Goal: Obtain resource: Download file/media

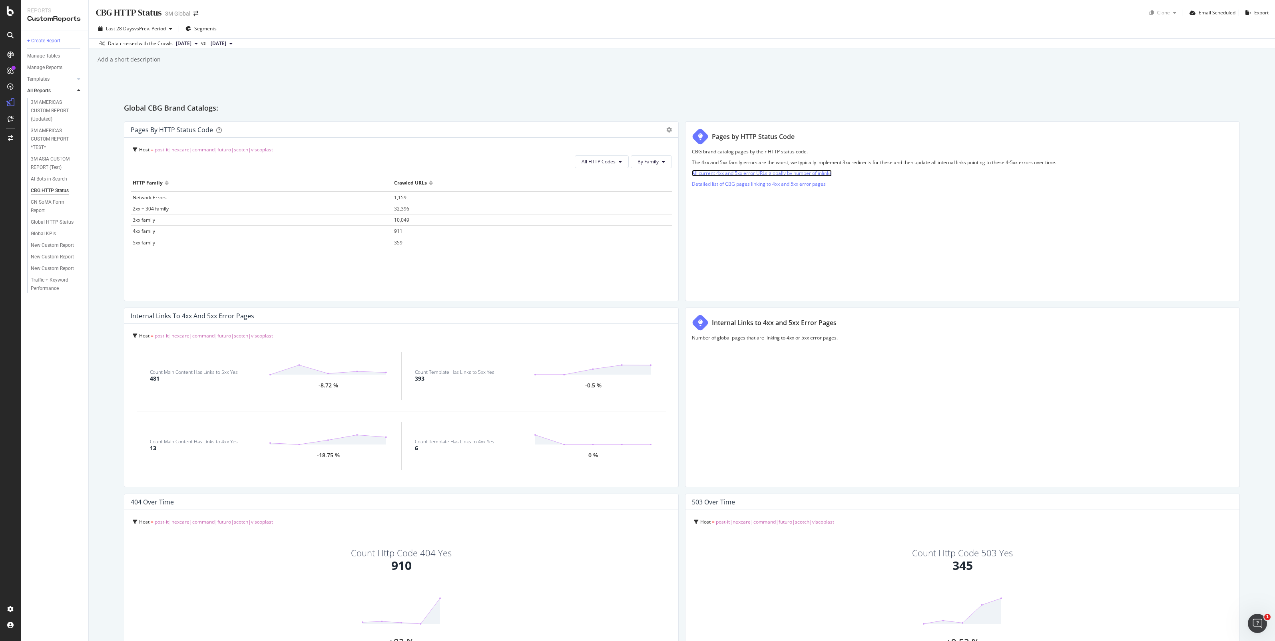
click at [750, 173] on link "All current 4xx and 5xx error URLs globally by number of inlinks" at bounding box center [762, 173] width 140 height 7
click at [781, 184] on link "Detailed list of CBG pages linking to 4xx and 5xx error pages" at bounding box center [759, 184] width 134 height 7
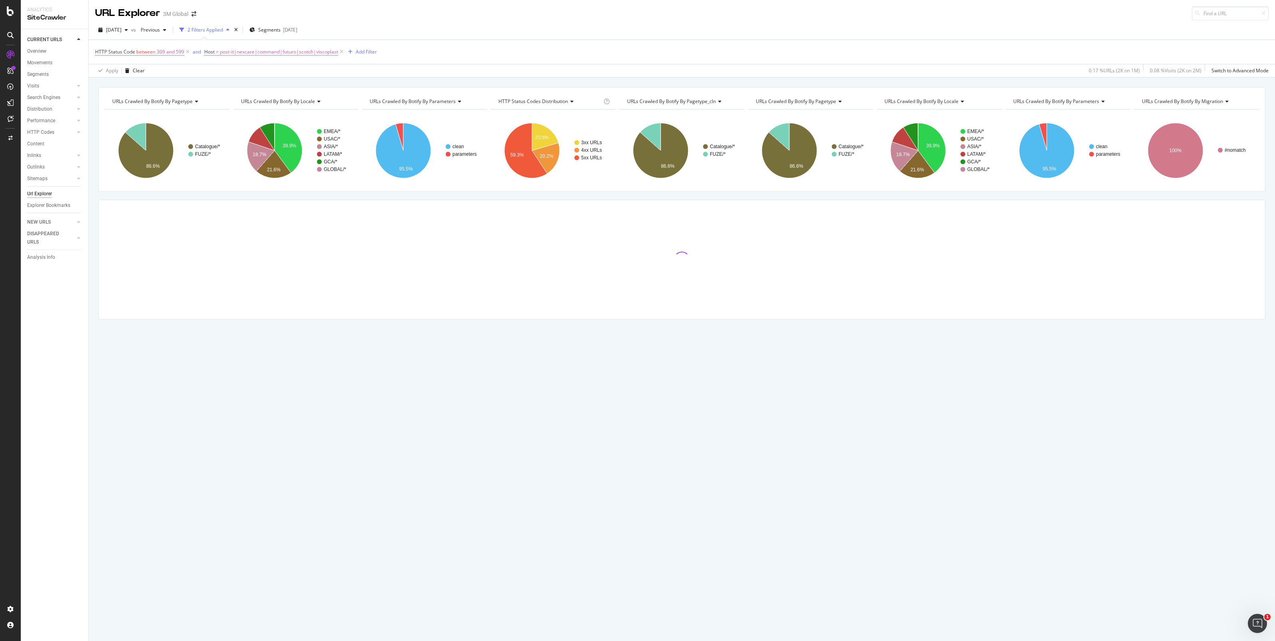
drag, startPoint x: 303, startPoint y: 150, endPoint x: 294, endPoint y: 151, distance: 8.8
click at [303, 150] on rect "A chart." at bounding box center [295, 151] width 125 height 70
click at [289, 152] on icon "A chart." at bounding box center [289, 148] width 28 height 50
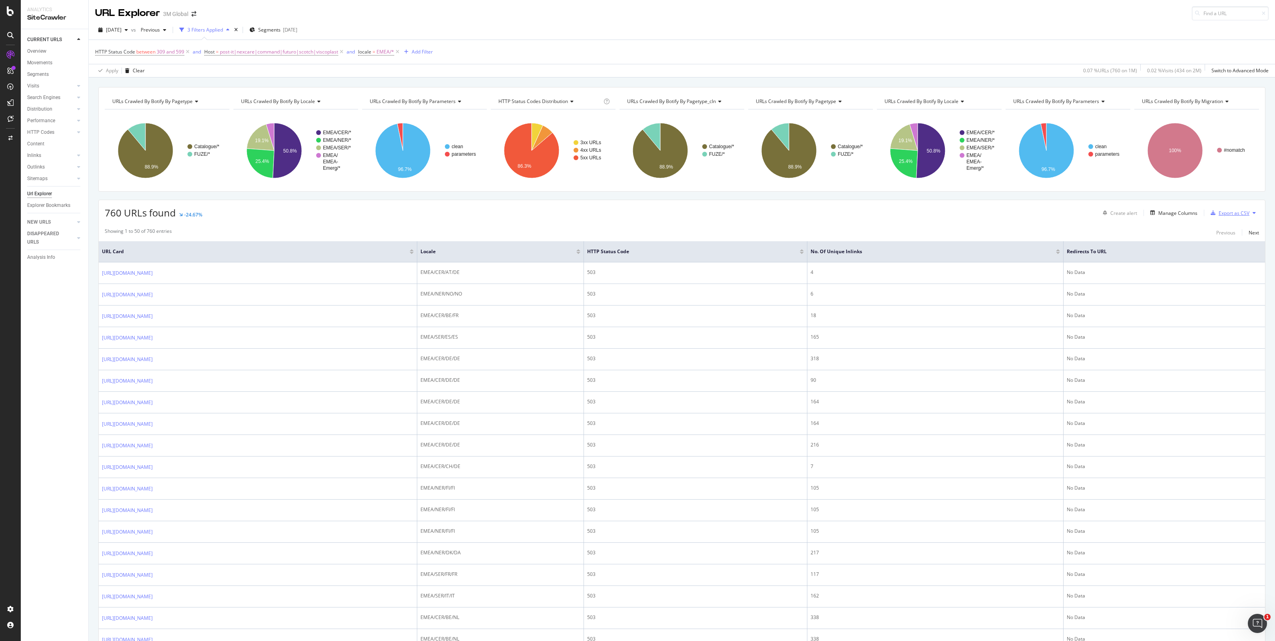
click at [1234, 216] on div "Export as CSV" at bounding box center [1233, 213] width 31 height 7
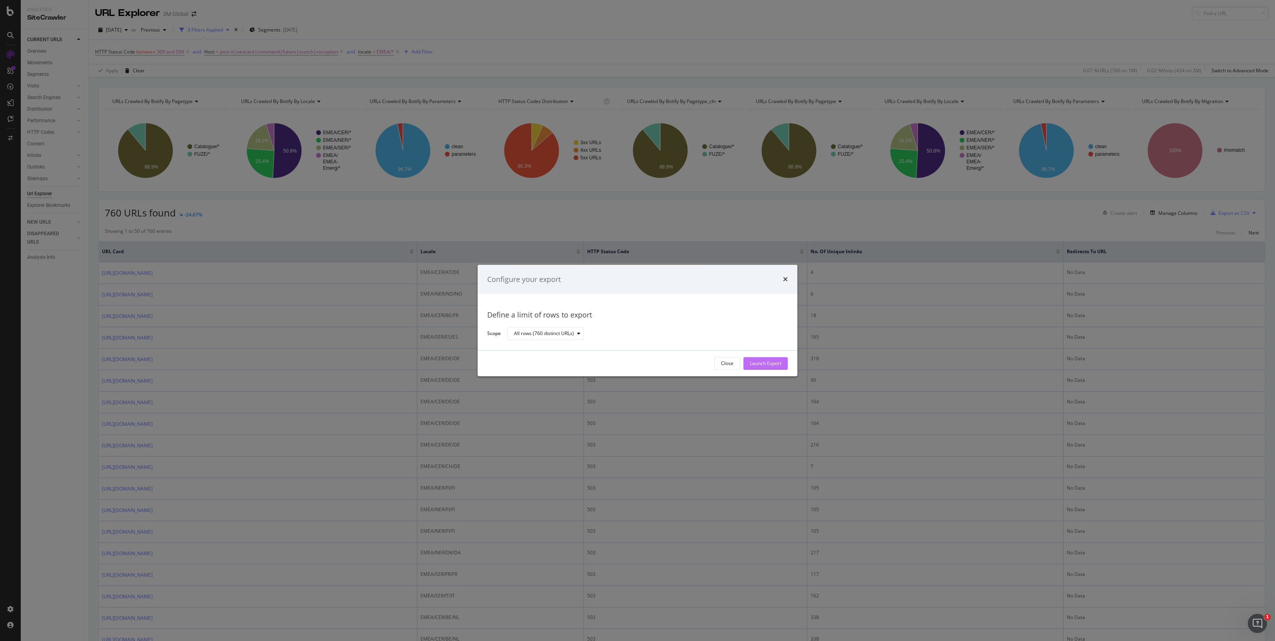
click at [776, 364] on div "Launch Export" at bounding box center [766, 363] width 32 height 7
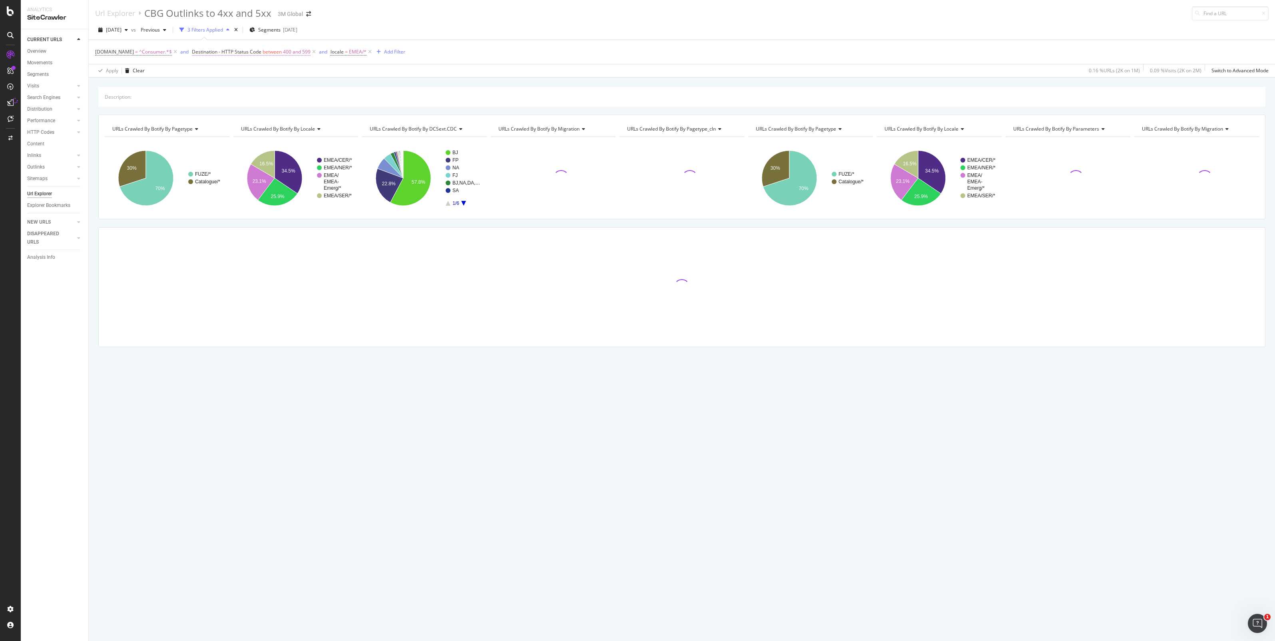
click at [289, 54] on span "400 and 599" at bounding box center [297, 51] width 28 height 11
click at [225, 111] on input "400" at bounding box center [241, 114] width 88 height 13
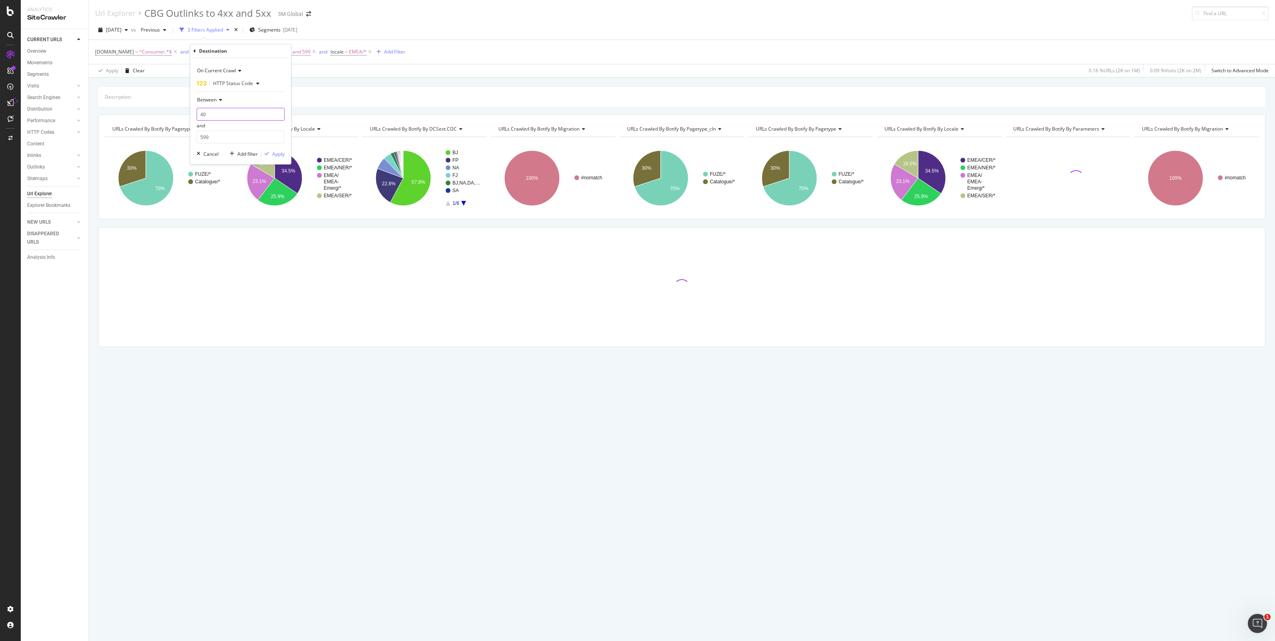
type input "4"
type input "309"
click at [278, 157] on div "Apply" at bounding box center [278, 154] width 12 height 7
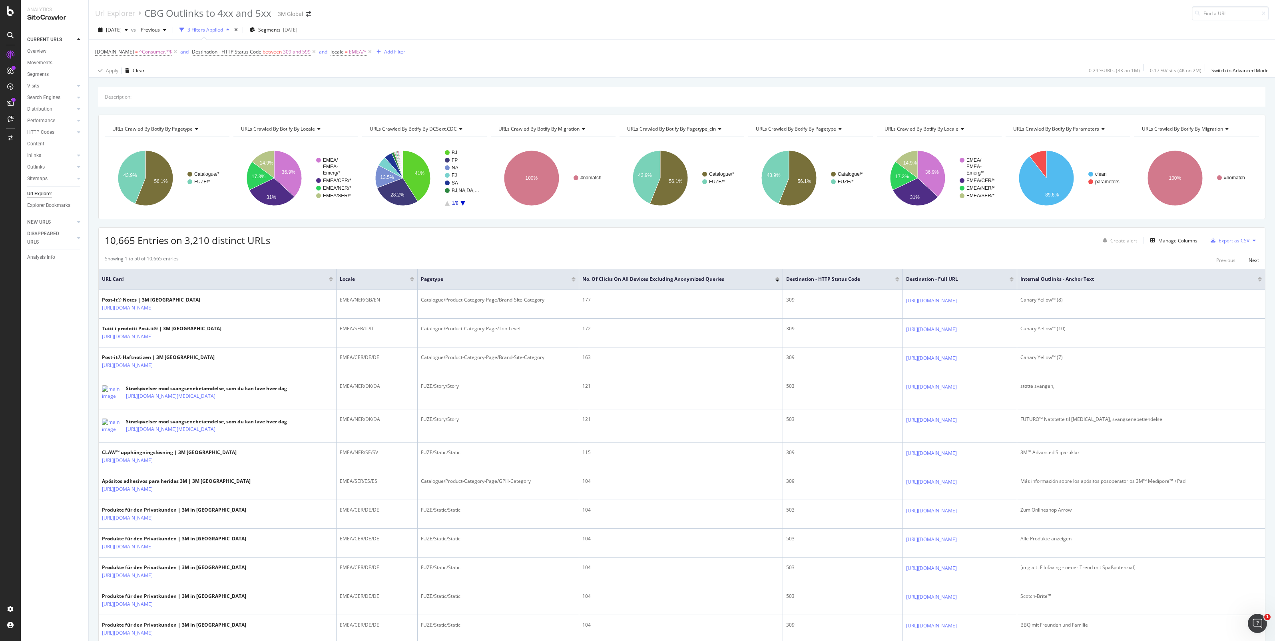
click at [1230, 242] on div "Export as CSV" at bounding box center [1233, 240] width 31 height 7
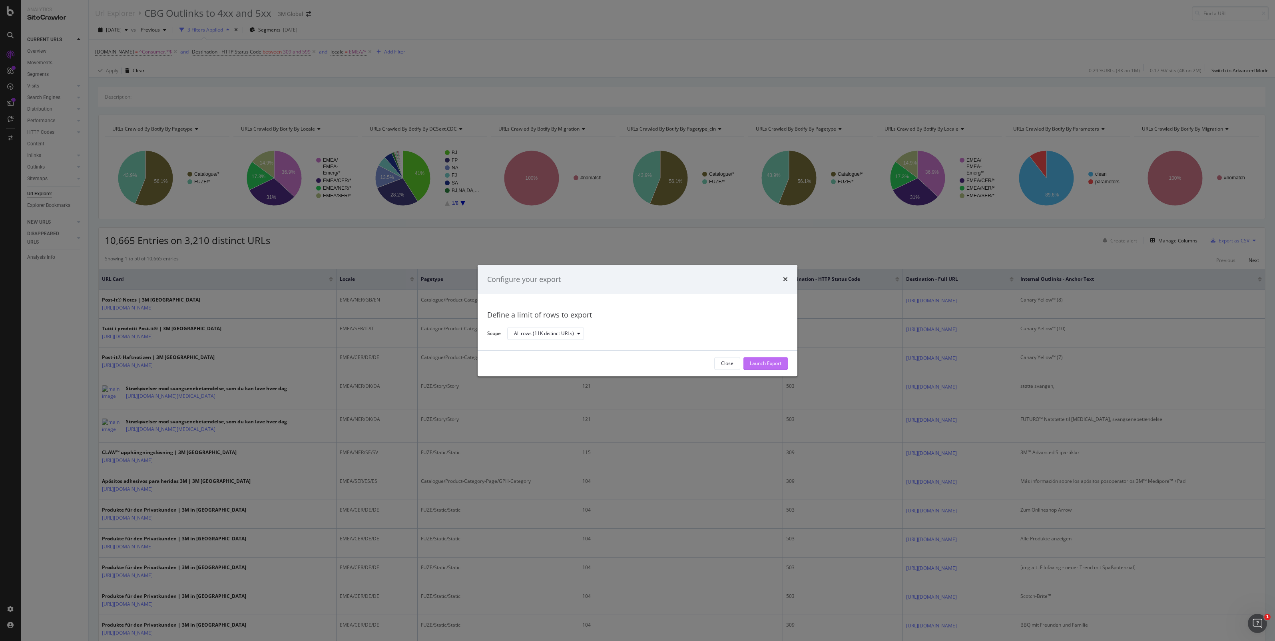
click at [752, 366] on div "Launch Export" at bounding box center [766, 363] width 32 height 7
